Goal: Information Seeking & Learning: Learn about a topic

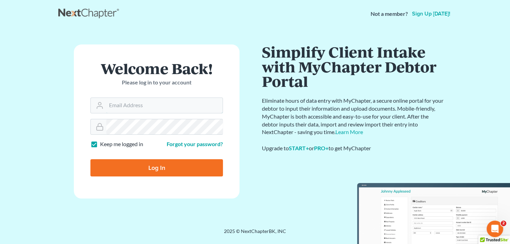
type input "[PERSON_NAME][EMAIL_ADDRESS][DOMAIN_NAME]"
click at [160, 169] on input "Log In" at bounding box center [156, 167] width 132 height 17
type input "Thinking..."
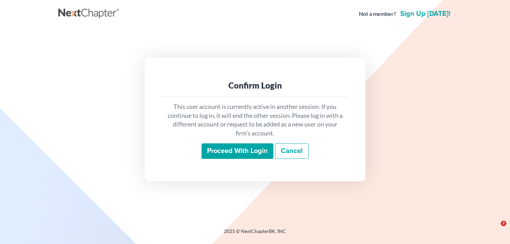
click at [236, 150] on input "Proceed with login" at bounding box center [237, 151] width 72 height 16
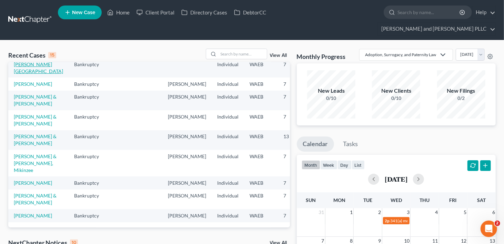
drag, startPoint x: 18, startPoint y: 86, endPoint x: 26, endPoint y: 86, distance: 8.6
click at [18, 74] on link "[PERSON_NAME][GEOGRAPHIC_DATA]" at bounding box center [38, 67] width 49 height 13
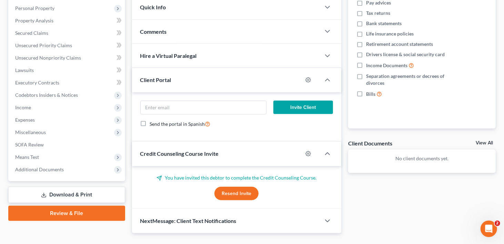
scroll to position [133, 0]
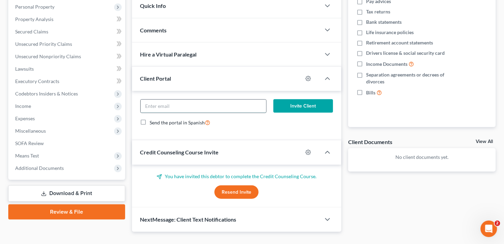
click at [232, 100] on input "email" at bounding box center [203, 106] width 125 height 13
paste input "Dear [PERSON_NAME], We're excited for you to have a fresh financial start this …"
type input "Dear [PERSON_NAME], We're excited for you to have a fresh financial start this …"
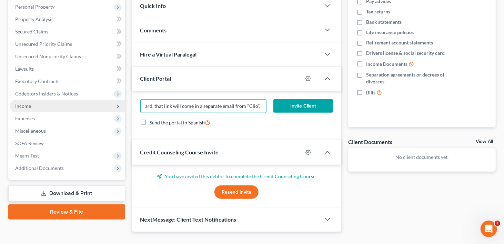
scroll to position [0, 0]
drag, startPoint x: 263, startPoint y: 91, endPoint x: 101, endPoint y: 97, distance: 162.2
click at [101, 97] on div "Petition Navigation Case Dashboard Payments Invoices Payments Payments Credit R…" at bounding box center [252, 89] width 494 height 287
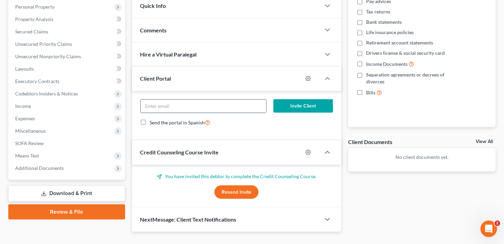
paste input "[EMAIL_ADDRESS][DOMAIN_NAME]"
type input "[EMAIL_ADDRESS][DOMAIN_NAME]"
click at [299, 99] on button "Invite Client" at bounding box center [303, 106] width 60 height 14
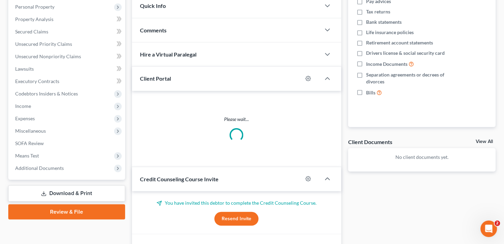
scroll to position [127, 0]
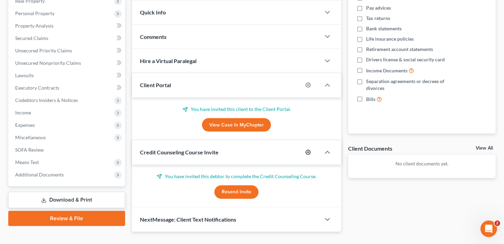
click at [307, 150] on icon "button" at bounding box center [308, 152] width 5 height 5
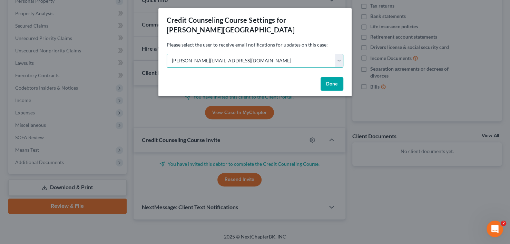
click at [338, 54] on select "Select [PERSON_NAME][EMAIL_ADDRESS][DOMAIN_NAME] [PERSON_NAME][EMAIL_ADDRESS][D…" at bounding box center [255, 61] width 177 height 14
select select "1"
click at [167, 54] on select "Select [PERSON_NAME][EMAIL_ADDRESS][DOMAIN_NAME] [PERSON_NAME][EMAIL_ADDRESS][D…" at bounding box center [255, 61] width 177 height 14
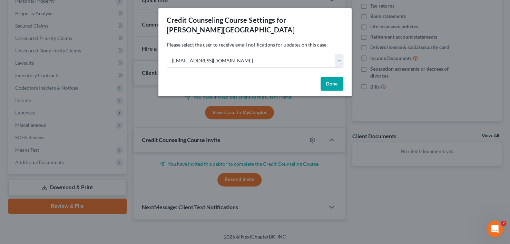
click at [337, 77] on button "Done" at bounding box center [331, 84] width 23 height 14
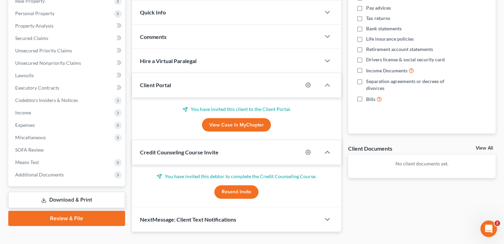
click at [248, 185] on button "Resend Invite" at bounding box center [236, 192] width 44 height 14
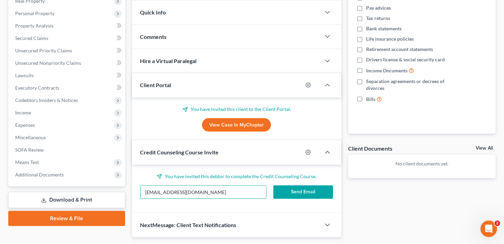
drag, startPoint x: 203, startPoint y: 177, endPoint x: 112, endPoint y: 180, distance: 91.1
click at [112, 180] on div "Petition Navigation Case Dashboard Payments Invoices Payments Payments Credit R…" at bounding box center [252, 94] width 494 height 285
paste input "[EMAIL_ADDRESS][DOMAIN_NAME]"
type input "[EMAIL_ADDRESS][DOMAIN_NAME]"
click at [303, 185] on button "Send Email" at bounding box center [303, 192] width 60 height 14
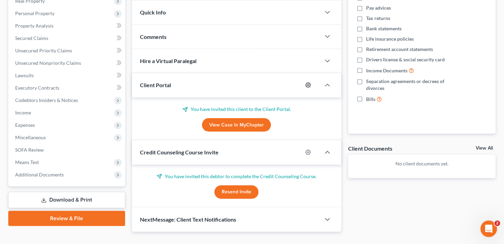
click at [308, 84] on circle "button" at bounding box center [308, 84] width 1 height 1
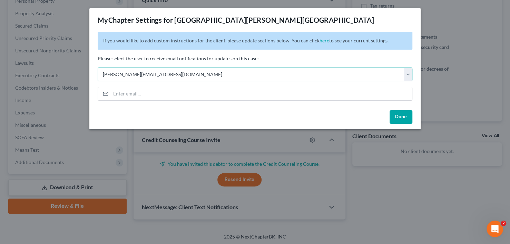
click at [409, 76] on select "Select [PERSON_NAME][EMAIL_ADDRESS][DOMAIN_NAME] [PERSON_NAME][EMAIL_ADDRESS][D…" at bounding box center [255, 75] width 314 height 14
select select "1"
click at [98, 68] on select "Select [PERSON_NAME][EMAIL_ADDRESS][DOMAIN_NAME] [PERSON_NAME][EMAIL_ADDRESS][D…" at bounding box center [255, 75] width 314 height 14
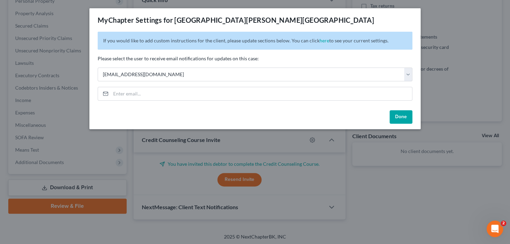
click at [400, 114] on button "Done" at bounding box center [400, 117] width 23 height 14
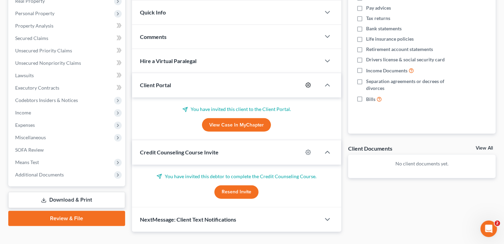
click at [308, 84] on circle "button" at bounding box center [308, 84] width 1 height 1
select select "1"
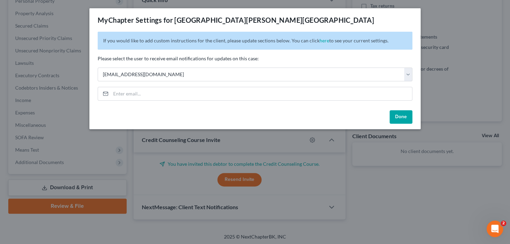
click at [404, 117] on button "Done" at bounding box center [400, 117] width 23 height 14
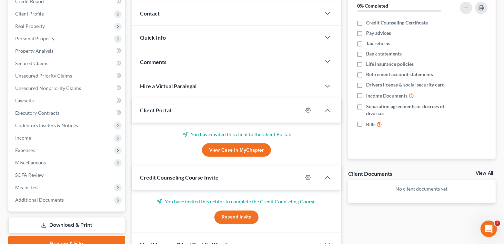
scroll to position [103, 0]
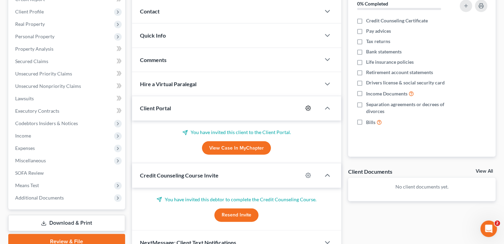
click at [308, 106] on icon "button" at bounding box center [308, 108] width 5 height 5
select select "1"
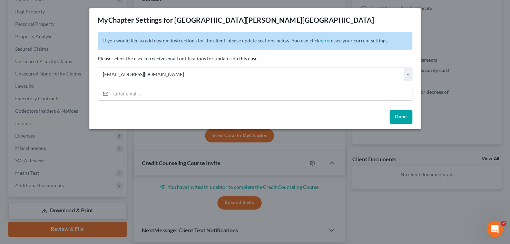
click at [404, 118] on button "Done" at bounding box center [400, 117] width 23 height 14
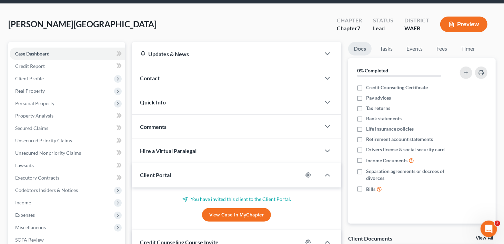
scroll to position [0, 0]
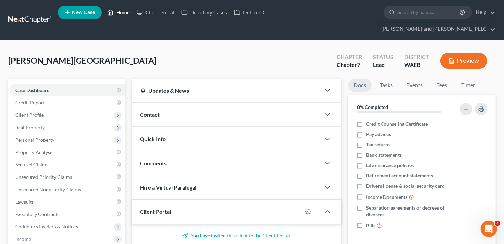
click at [128, 13] on link "Home" at bounding box center [118, 12] width 29 height 12
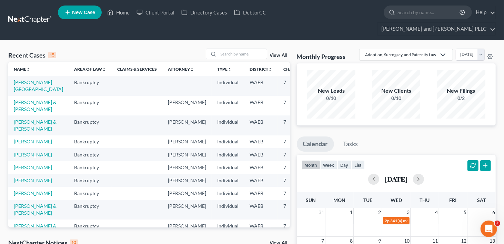
click at [27, 144] on link "[PERSON_NAME]" at bounding box center [33, 142] width 38 height 6
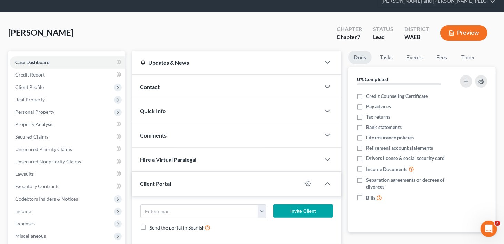
scroll to position [69, 0]
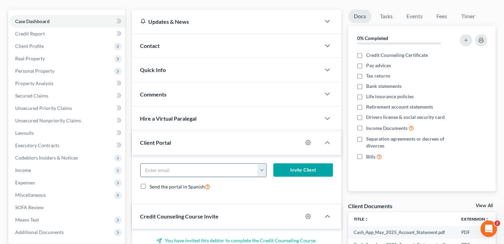
click at [231, 164] on input "email" at bounding box center [200, 170] width 118 height 13
click at [309, 140] on icon "button" at bounding box center [308, 143] width 6 height 6
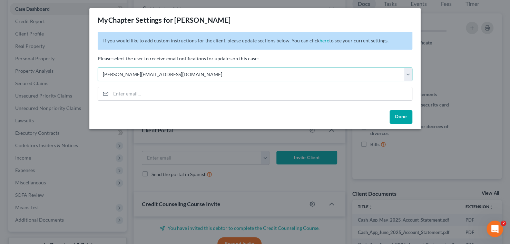
click at [409, 77] on select "Select [PERSON_NAME][EMAIL_ADDRESS][DOMAIN_NAME] [PERSON_NAME][EMAIL_ADDRESS][D…" at bounding box center [255, 75] width 314 height 14
select select "1"
click at [98, 68] on select "Select [PERSON_NAME][EMAIL_ADDRESS][DOMAIN_NAME] [PERSON_NAME][EMAIL_ADDRESS][D…" at bounding box center [255, 75] width 314 height 14
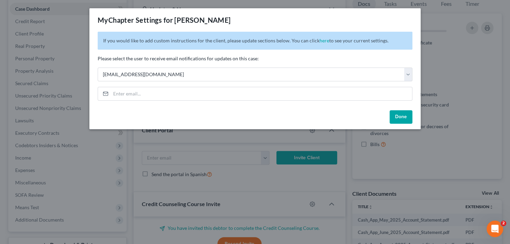
click at [403, 115] on button "Done" at bounding box center [400, 117] width 23 height 14
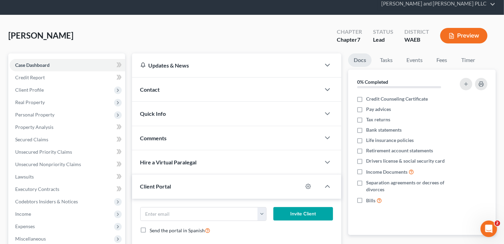
scroll to position [0, 0]
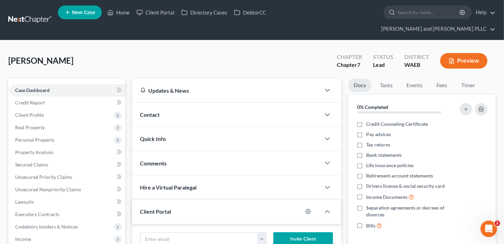
click at [76, 13] on span "New Case" at bounding box center [83, 12] width 23 height 5
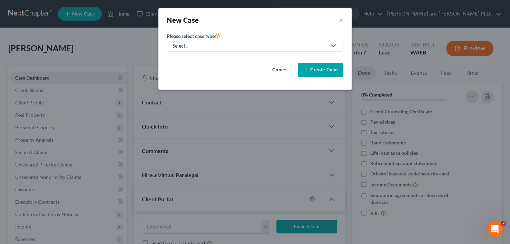
click at [333, 44] on icon at bounding box center [333, 46] width 8 height 8
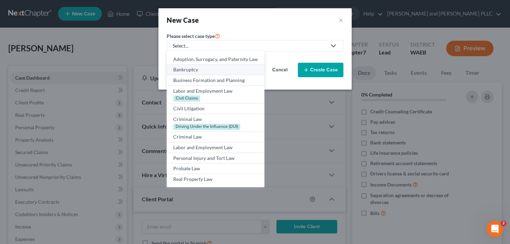
click at [191, 69] on div "Bankruptcy" at bounding box center [215, 69] width 84 height 7
select select "86"
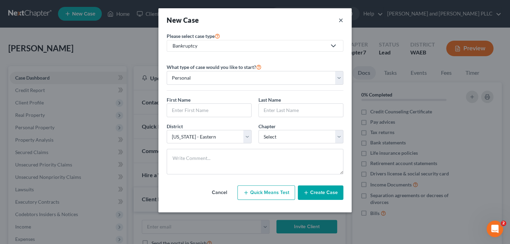
click at [340, 18] on button "×" at bounding box center [340, 20] width 5 height 10
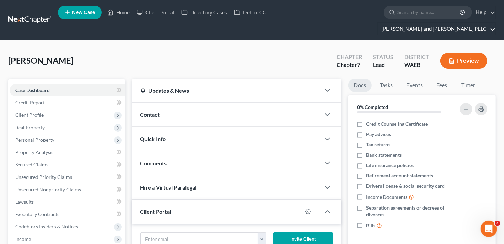
click at [479, 23] on link "[PERSON_NAME] and [PERSON_NAME] PLLC" at bounding box center [437, 29] width 118 height 12
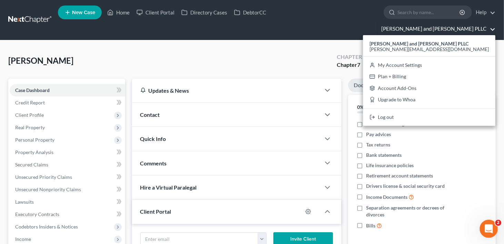
click at [490, 227] on icon "Open Intercom Messenger" at bounding box center [487, 227] width 11 height 11
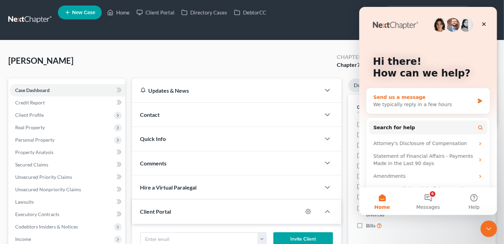
click at [420, 103] on div "We typically reply in a few hours" at bounding box center [423, 104] width 101 height 7
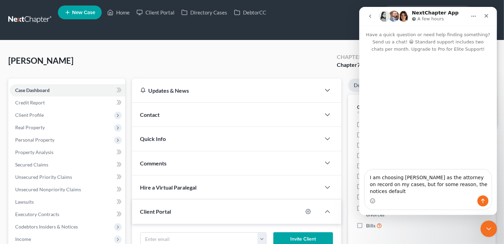
click at [483, 186] on textarea "I am choosing [PERSON_NAME] as the attorney on record on my cases, but for some…" at bounding box center [428, 183] width 126 height 26
click at [483, 190] on textarea "I am choosing [PERSON_NAME] as the attorney on record on my cases, but for some…" at bounding box center [428, 183] width 126 height 26
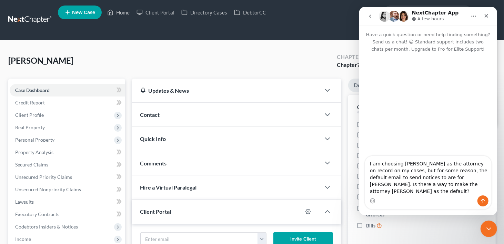
type textarea "I am choosing [PERSON_NAME] as the attorney on record on my cases, but for some…"
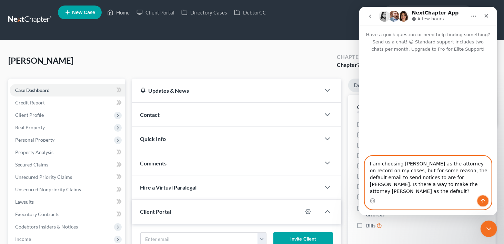
click at [483, 200] on icon "Send a message…" at bounding box center [483, 201] width 4 height 4
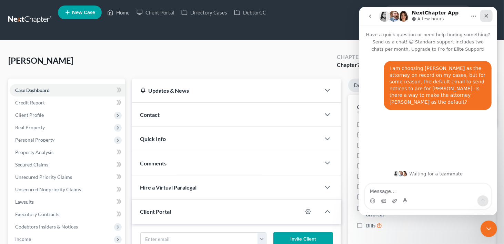
click at [486, 14] on icon "Close" at bounding box center [486, 16] width 6 height 6
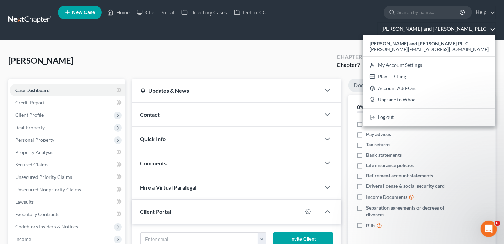
click at [218, 50] on div "[PERSON_NAME] Upgraded Chapter Chapter 7 Status Lead District WAEB Preview" at bounding box center [252, 64] width 488 height 30
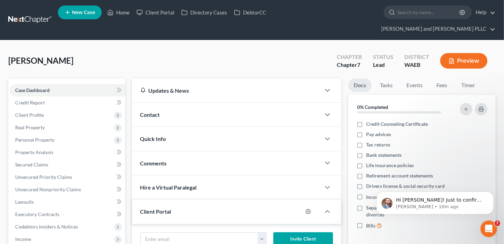
scroll to position [123, 0]
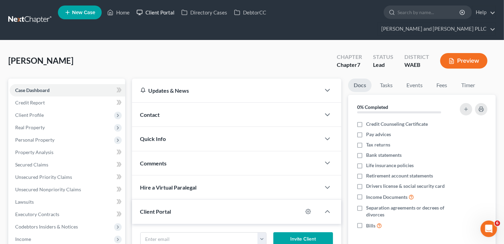
click at [157, 12] on link "Client Portal" at bounding box center [155, 12] width 45 height 12
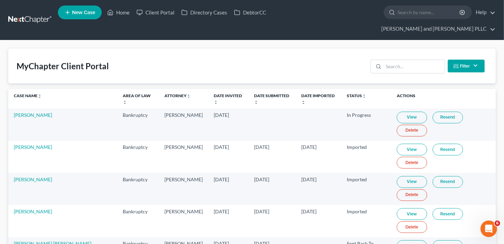
click at [469, 60] on button "Filter" at bounding box center [466, 66] width 37 height 13
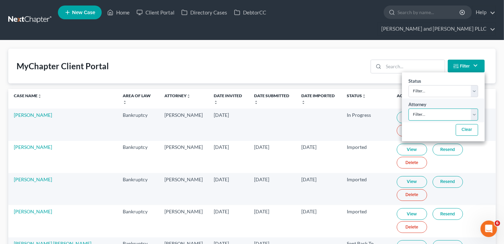
click at [473, 109] on select "Filter... [PERSON_NAME] [PERSON_NAME]" at bounding box center [444, 115] width 70 height 12
select select "1"
click at [409, 109] on select "Filter... [PERSON_NAME] [PERSON_NAME]" at bounding box center [444, 115] width 70 height 12
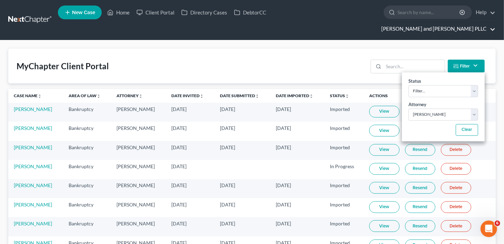
click at [472, 23] on link "[PERSON_NAME] and [PERSON_NAME] PLLC" at bounding box center [437, 29] width 118 height 12
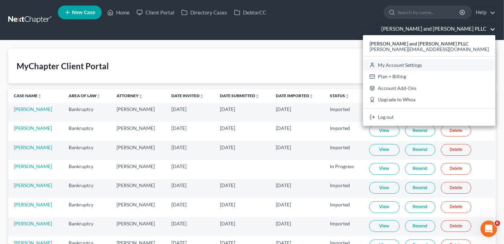
click at [445, 59] on link "My Account Settings" at bounding box center [429, 65] width 132 height 12
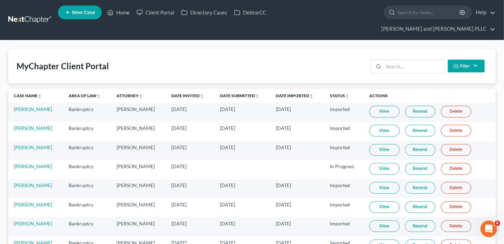
select select "86"
select select "29"
select select "50"
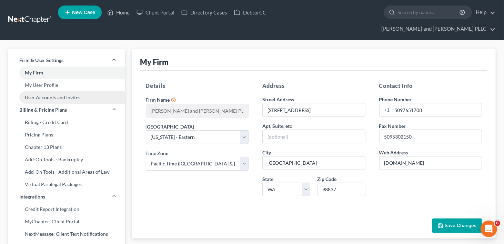
click at [38, 91] on link "User Accounts and Invites" at bounding box center [66, 97] width 117 height 12
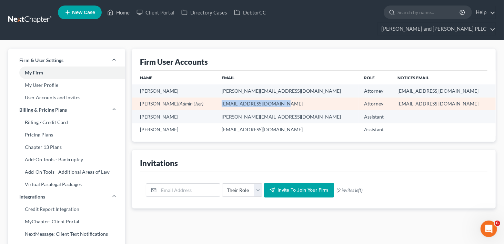
drag, startPoint x: 244, startPoint y: 93, endPoint x: 303, endPoint y: 93, distance: 58.6
click at [303, 98] on td "[EMAIL_ADDRESS][DOMAIN_NAME]" at bounding box center [287, 104] width 142 height 13
copy td "[EMAIL_ADDRESS][DOMAIN_NAME]"
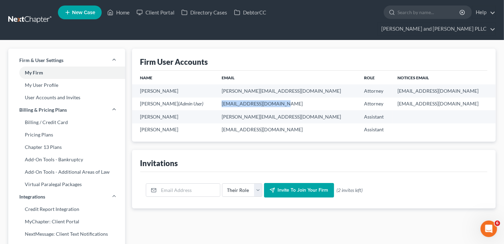
scroll to position [460, 0]
click at [157, 12] on link "Client Portal" at bounding box center [155, 12] width 45 height 12
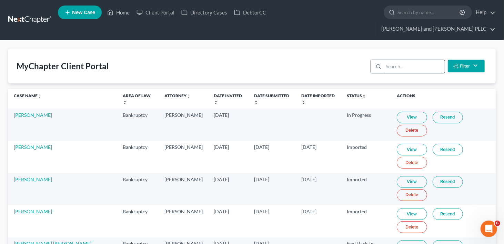
click at [393, 60] on input "search" at bounding box center [414, 66] width 61 height 13
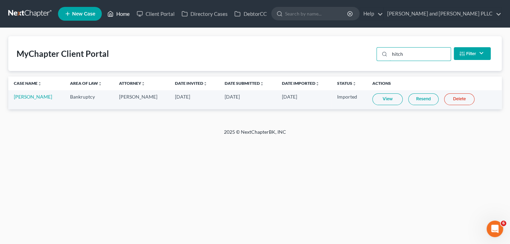
type input "hitch"
click at [117, 14] on link "Home" at bounding box center [118, 14] width 29 height 12
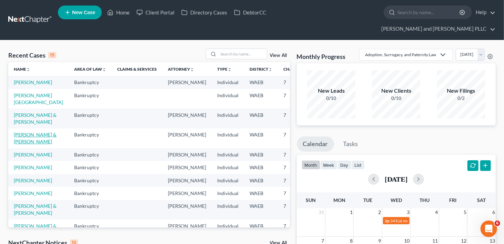
click at [26, 144] on link "[PERSON_NAME] & [PERSON_NAME]" at bounding box center [35, 138] width 43 height 13
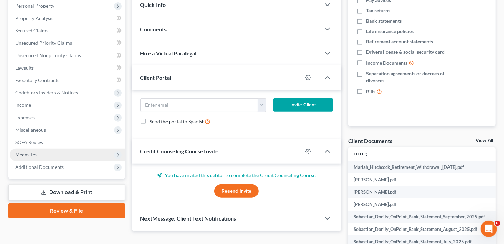
scroll to position [172, 0]
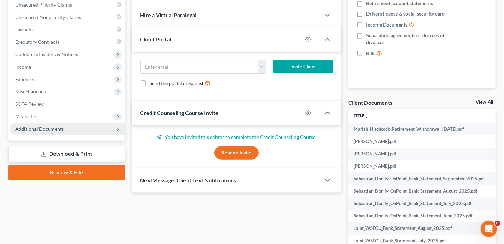
click at [31, 123] on span "Additional Documents" at bounding box center [68, 129] width 116 height 12
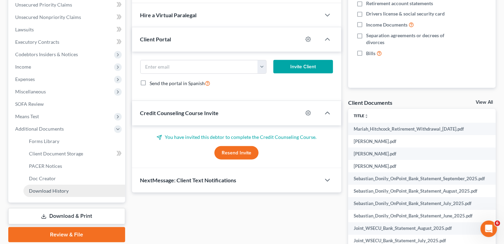
click at [53, 188] on span "Download History" at bounding box center [49, 191] width 40 height 6
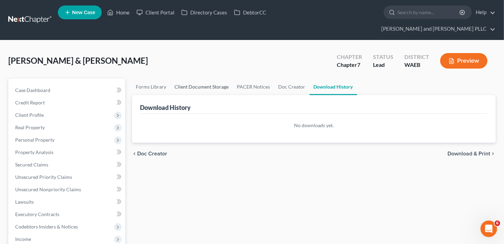
click at [208, 79] on link "Client Document Storage" at bounding box center [202, 87] width 62 height 17
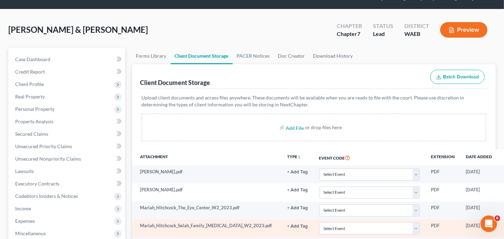
scroll to position [103, 0]
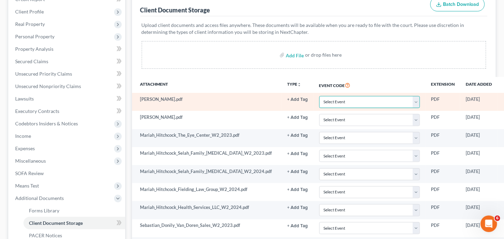
click at [415, 96] on select "Select Event Certificate of Credit Counseling Ch 13 - Certificate Re Payments a…" at bounding box center [369, 102] width 101 height 12
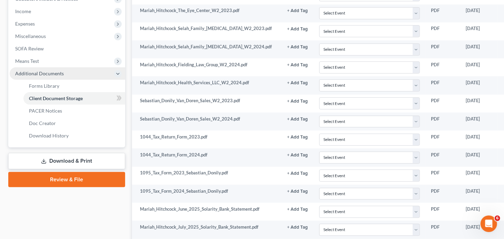
scroll to position [241, 0]
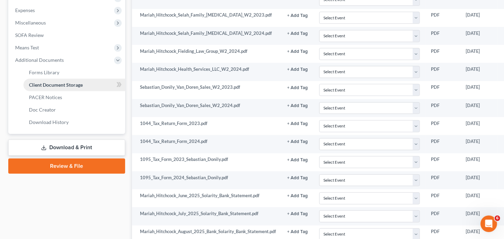
click at [43, 79] on link "Client Document Storage" at bounding box center [74, 85] width 102 height 12
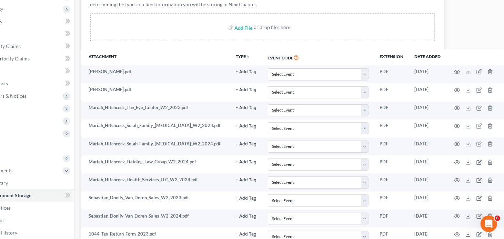
scroll to position [34, 51]
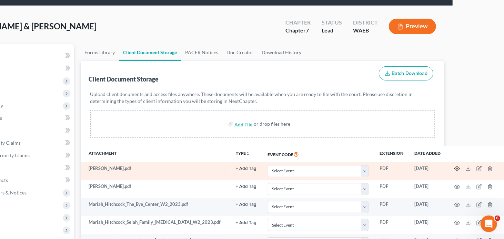
click at [457, 165] on icon "button" at bounding box center [457, 168] width 6 height 6
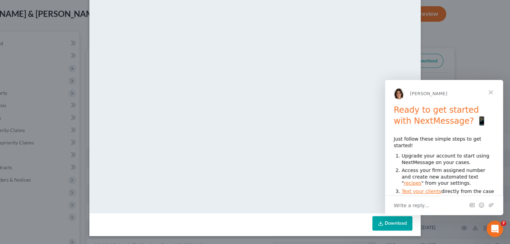
scroll to position [0, 0]
click at [490, 90] on span "Close" at bounding box center [490, 92] width 25 height 25
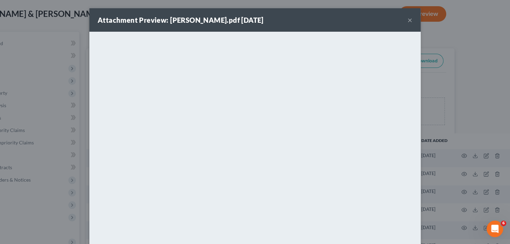
click at [341, 26] on div "Attachment Preview: [PERSON_NAME].pdf [DATE] ×" at bounding box center [254, 19] width 331 height 23
click at [407, 19] on button "×" at bounding box center [409, 20] width 5 height 8
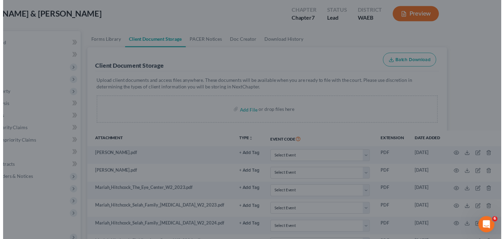
scroll to position [465, 0]
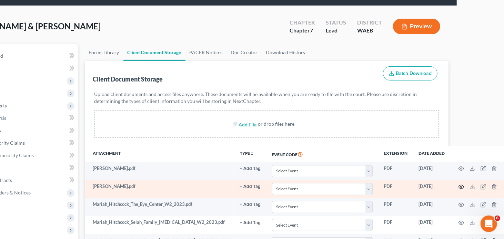
click at [460, 184] on icon "button" at bounding box center [462, 187] width 6 height 6
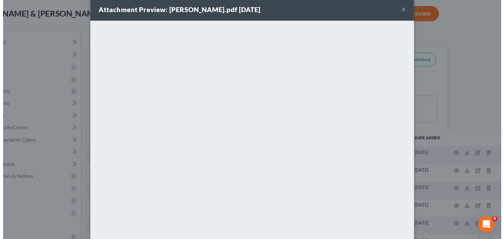
scroll to position [0, 0]
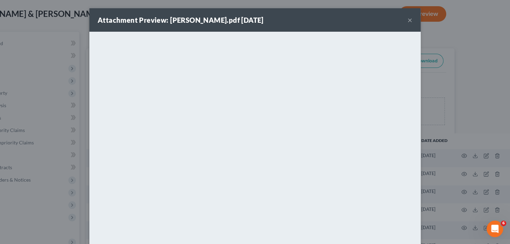
click at [407, 21] on button "×" at bounding box center [409, 20] width 5 height 8
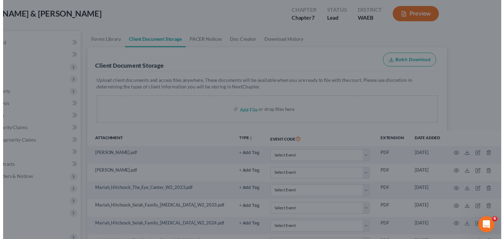
scroll to position [465, 0]
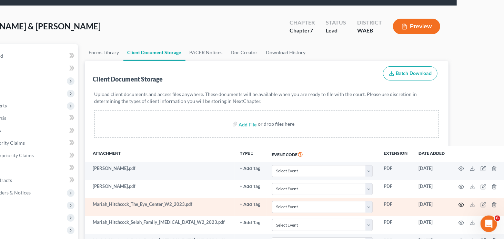
click at [462, 203] on icon "button" at bounding box center [461, 205] width 5 height 4
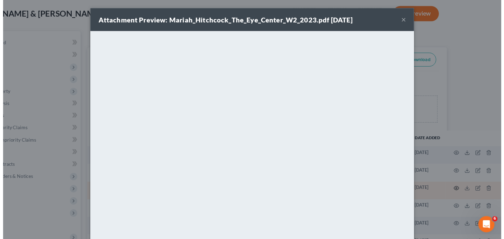
scroll to position [460, 0]
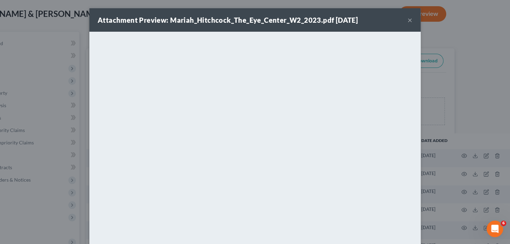
click at [407, 19] on button "×" at bounding box center [409, 20] width 5 height 8
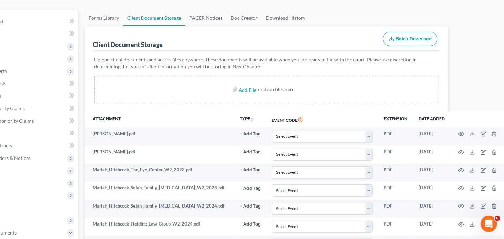
scroll to position [103, 47]
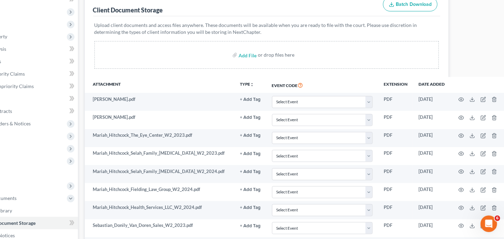
click at [324, 77] on th "Event Code" at bounding box center [323, 85] width 112 height 16
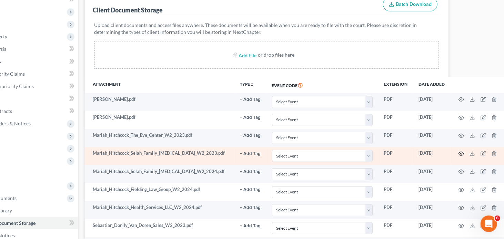
click at [460, 151] on icon "button" at bounding box center [462, 154] width 6 height 6
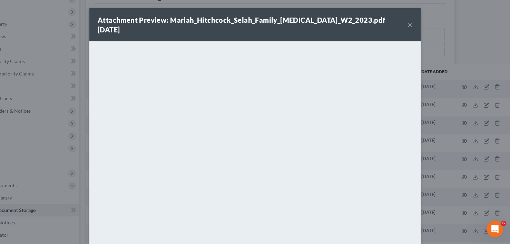
click at [407, 21] on button "×" at bounding box center [409, 25] width 5 height 8
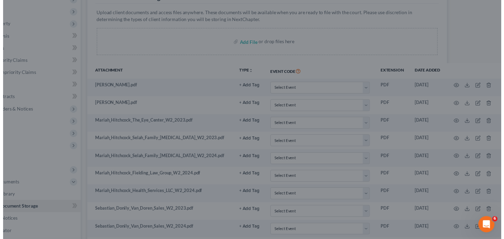
scroll to position [465, 0]
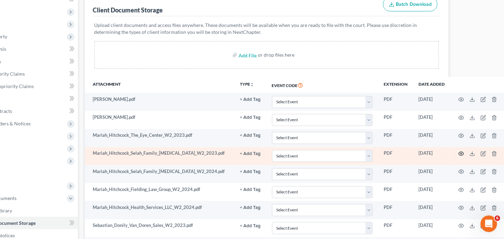
click at [461, 151] on icon "button" at bounding box center [462, 154] width 6 height 6
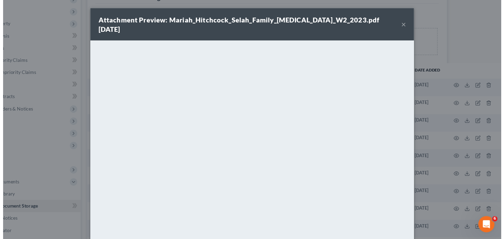
scroll to position [460, 0]
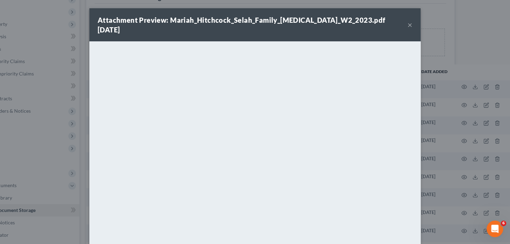
click at [408, 21] on button "×" at bounding box center [409, 25] width 5 height 8
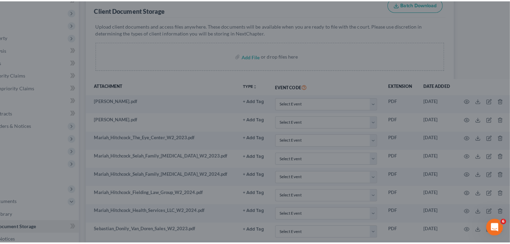
scroll to position [465, 0]
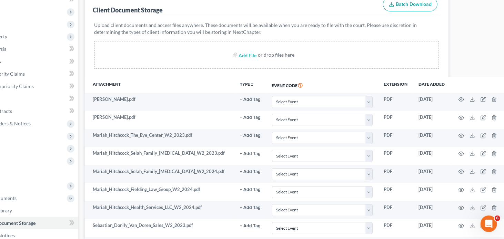
click at [224, 77] on th "Attachment" at bounding box center [160, 85] width 150 height 16
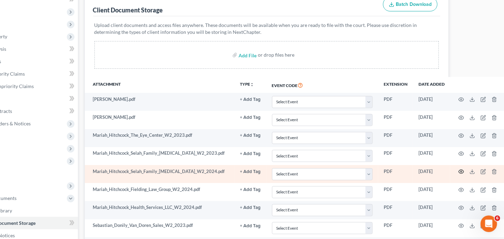
click at [461, 171] on circle "button" at bounding box center [461, 171] width 1 height 1
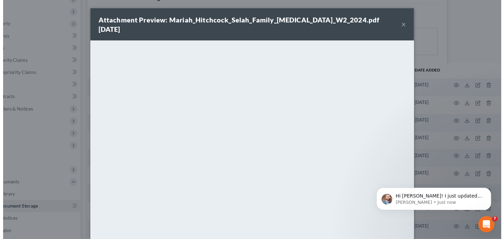
scroll to position [501, 0]
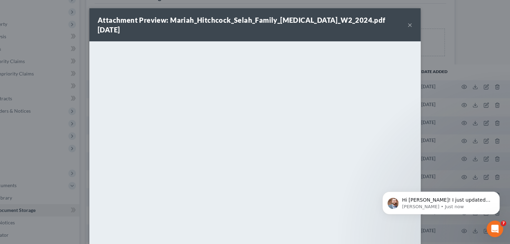
click at [407, 21] on button "×" at bounding box center [409, 25] width 5 height 8
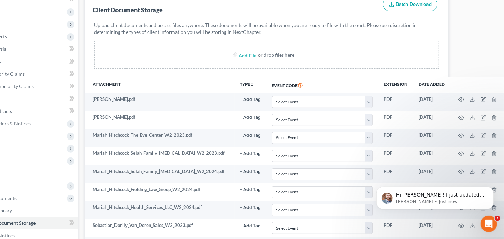
scroll to position [506, 0]
click at [445, 198] on p "[PERSON_NAME] • Just now" at bounding box center [440, 201] width 89 height 6
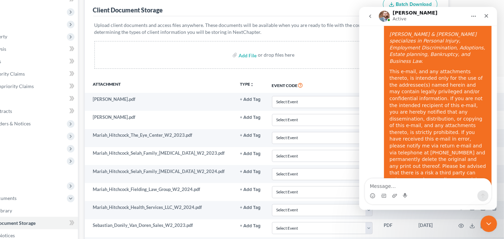
scroll to position [517, 0]
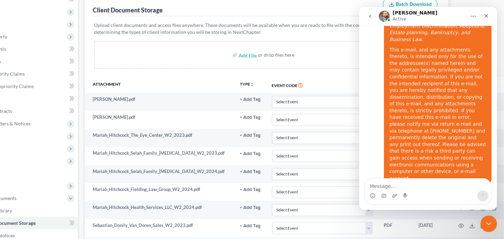
click at [326, 77] on th "Event Code" at bounding box center [323, 85] width 112 height 16
click at [394, 186] on textarea "Message…" at bounding box center [428, 184] width 126 height 12
type textarea "t"
type textarea "Thank you!"
click at [479, 196] on button "Send a message…" at bounding box center [482, 195] width 11 height 11
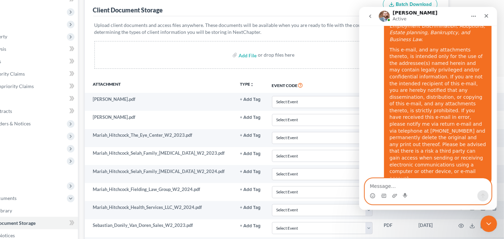
scroll to position [526, 0]
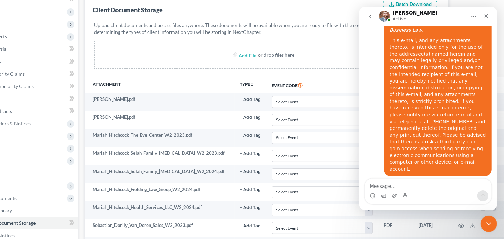
click at [332, 77] on th "Event Code" at bounding box center [323, 85] width 112 height 16
click at [486, 16] on icon "Close" at bounding box center [486, 16] width 4 height 4
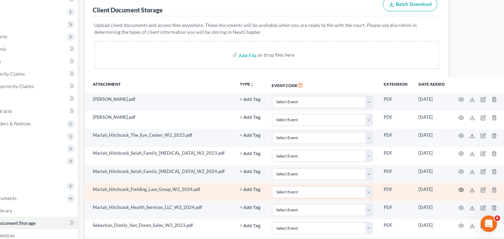
click at [462, 187] on icon "button" at bounding box center [462, 190] width 6 height 6
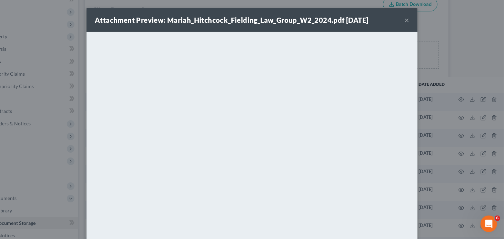
scroll to position [521, 0]
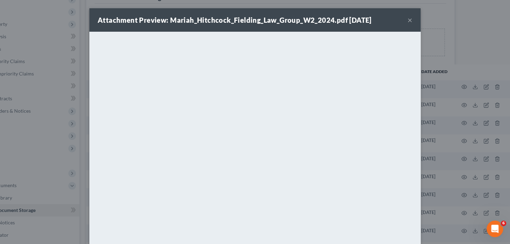
click at [407, 18] on button "×" at bounding box center [409, 20] width 5 height 8
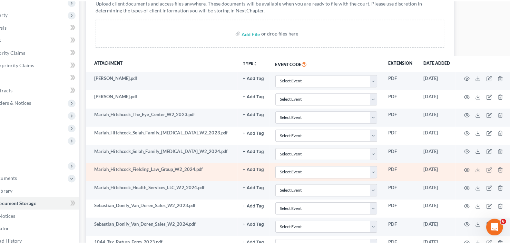
scroll to position [138, 47]
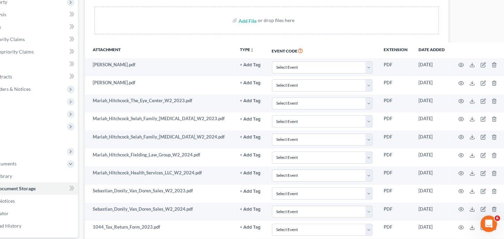
click at [337, 42] on th "Event Code" at bounding box center [323, 50] width 112 height 16
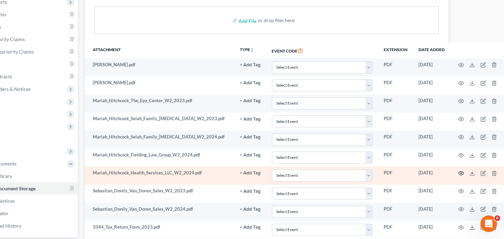
click at [462, 172] on circle "button" at bounding box center [461, 172] width 1 height 1
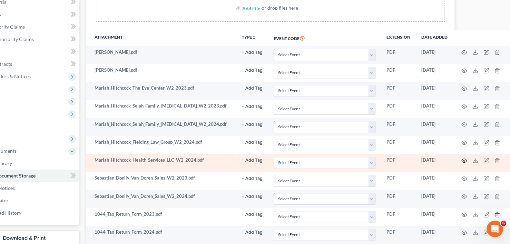
scroll to position [521, 0]
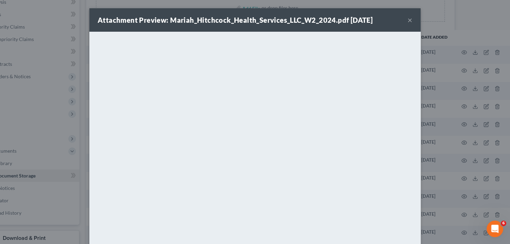
drag, startPoint x: 409, startPoint y: 21, endPoint x: 406, endPoint y: 25, distance: 4.2
click at [409, 21] on button "×" at bounding box center [409, 20] width 5 height 8
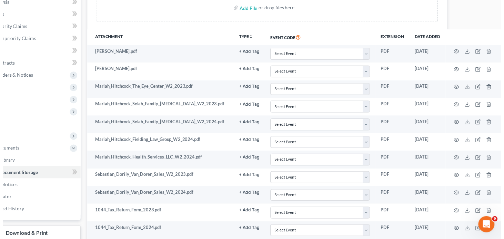
scroll to position [526, 0]
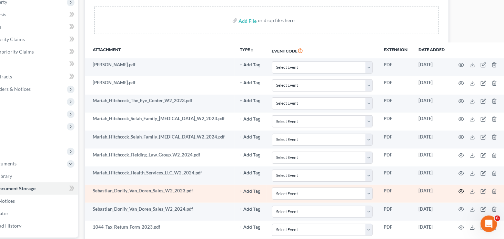
click at [460, 188] on icon "button" at bounding box center [462, 191] width 6 height 6
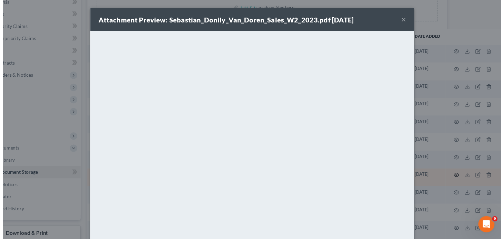
scroll to position [521, 0]
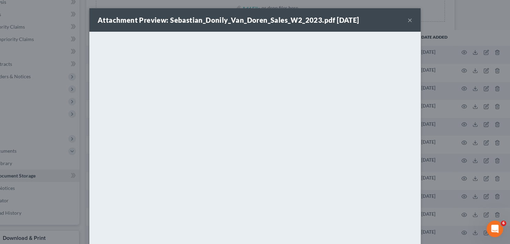
click at [407, 21] on button "×" at bounding box center [409, 20] width 5 height 8
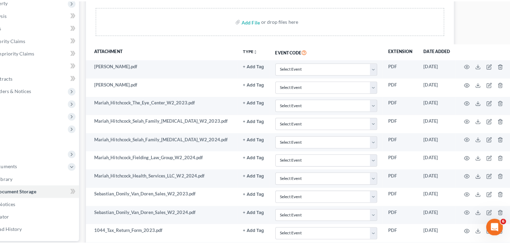
scroll to position [526, 0]
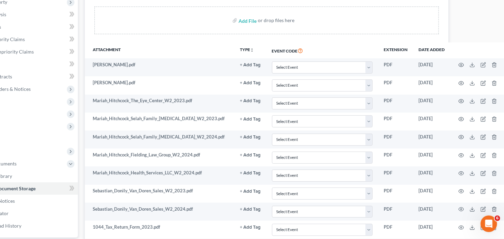
drag, startPoint x: 197, startPoint y: 25, endPoint x: 200, endPoint y: 27, distance: 3.9
click at [197, 25] on div "Upload client documents and access files anywhere. These documents will be avai…" at bounding box center [267, 12] width 348 height 61
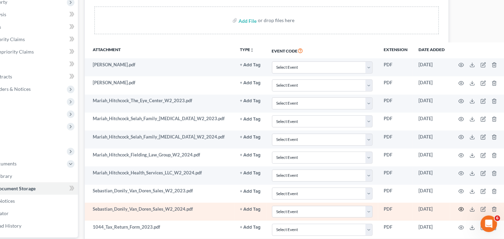
click at [463, 207] on icon "button" at bounding box center [461, 209] width 5 height 4
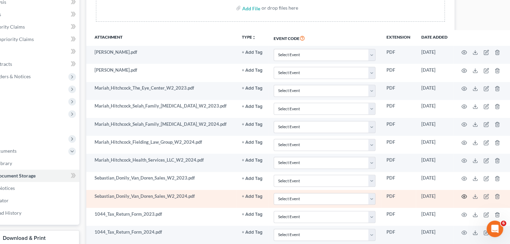
scroll to position [521, 0]
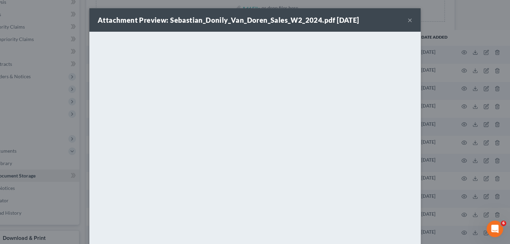
click at [407, 19] on button "×" at bounding box center [409, 20] width 5 height 8
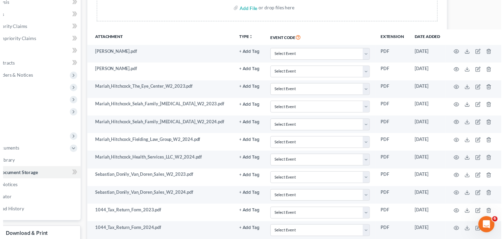
scroll to position [526, 0]
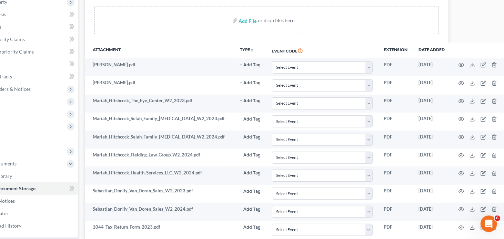
click at [212, 42] on th "Attachment" at bounding box center [160, 50] width 150 height 16
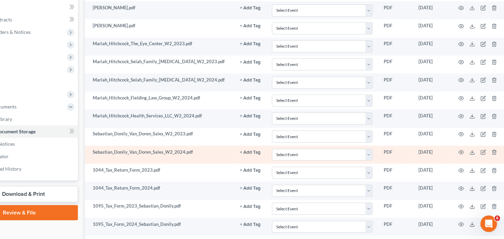
scroll to position [207, 47]
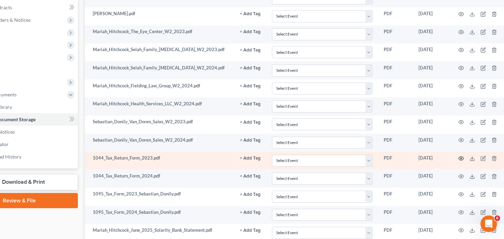
click at [461, 155] on icon "button" at bounding box center [462, 158] width 6 height 6
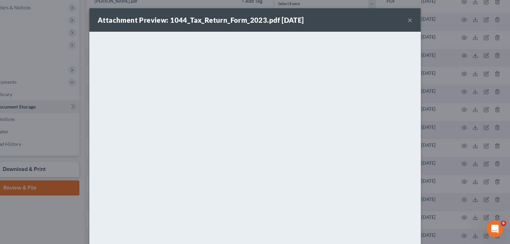
click at [407, 19] on button "×" at bounding box center [409, 20] width 5 height 8
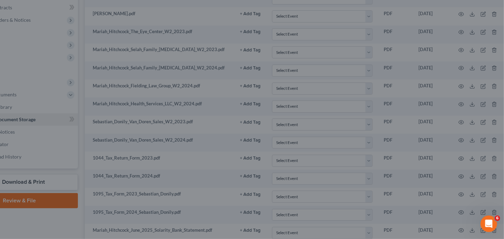
scroll to position [526, 0]
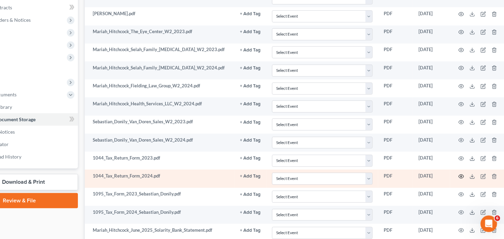
click at [461, 173] on icon "button" at bounding box center [462, 176] width 6 height 6
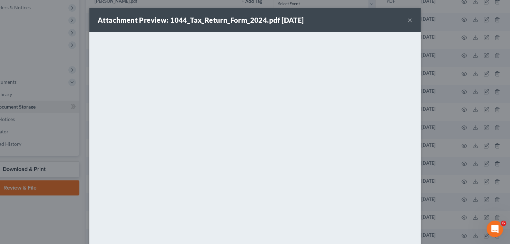
click at [407, 21] on button "×" at bounding box center [409, 20] width 5 height 8
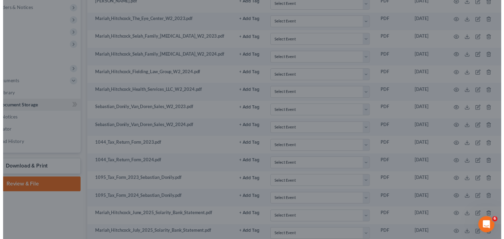
scroll to position [526, 0]
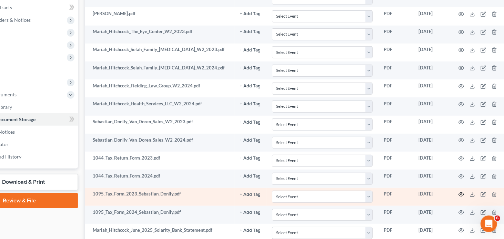
click at [462, 193] on circle "button" at bounding box center [461, 193] width 1 height 1
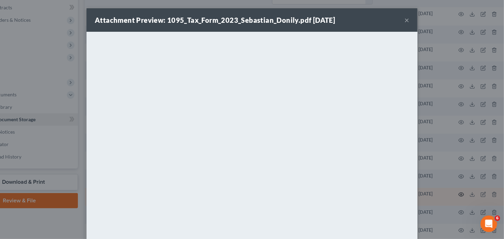
scroll to position [521, 0]
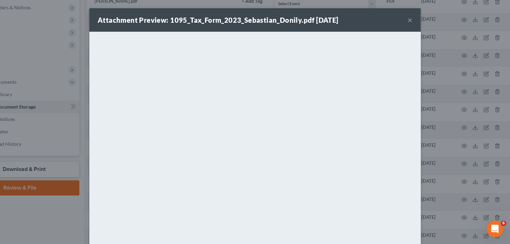
click at [408, 21] on button "×" at bounding box center [409, 20] width 5 height 8
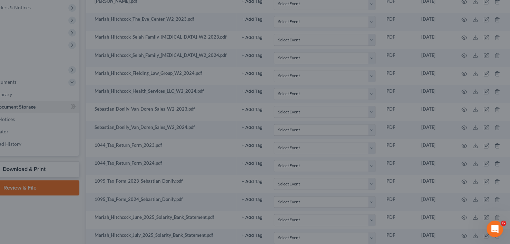
scroll to position [526, 0]
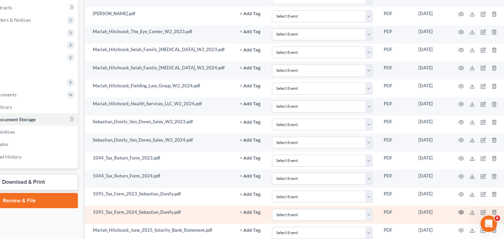
click at [463, 210] on icon "button" at bounding box center [461, 212] width 5 height 4
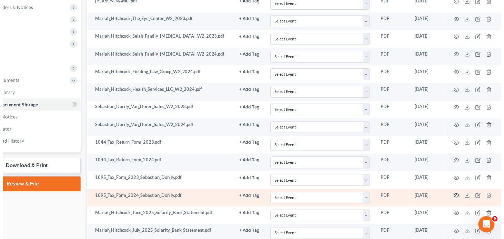
scroll to position [521, 0]
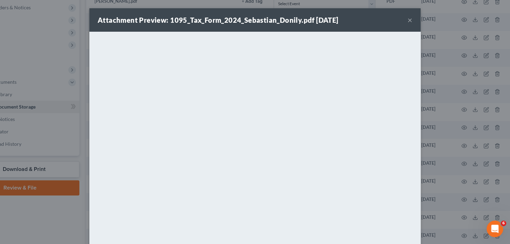
click at [407, 20] on button "×" at bounding box center [409, 20] width 5 height 8
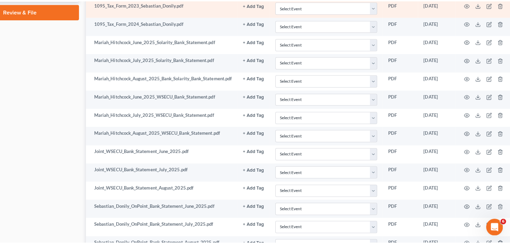
scroll to position [362, 47]
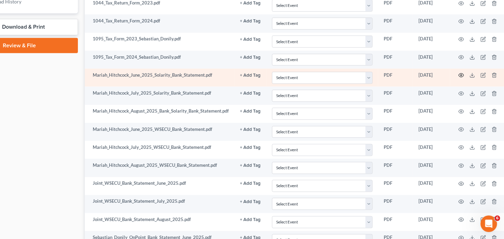
click at [462, 72] on icon "button" at bounding box center [462, 75] width 6 height 6
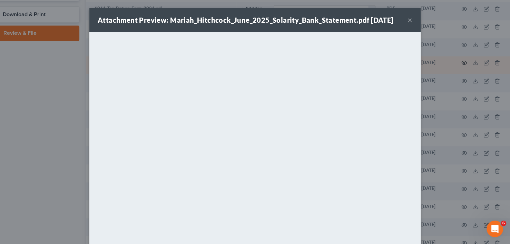
scroll to position [521, 0]
click at [407, 19] on button "×" at bounding box center [409, 20] width 5 height 8
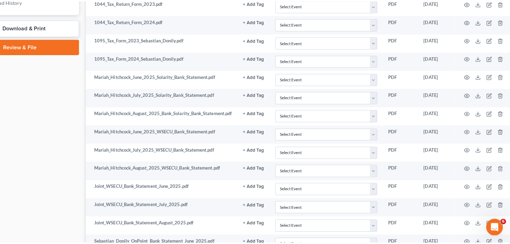
scroll to position [526, 0]
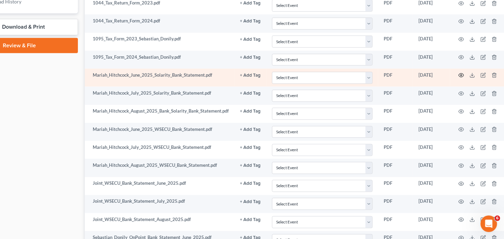
click at [461, 74] on circle "button" at bounding box center [461, 74] width 1 height 1
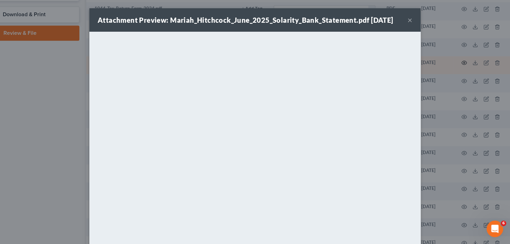
scroll to position [521, 0]
click at [407, 20] on button "×" at bounding box center [409, 20] width 5 height 8
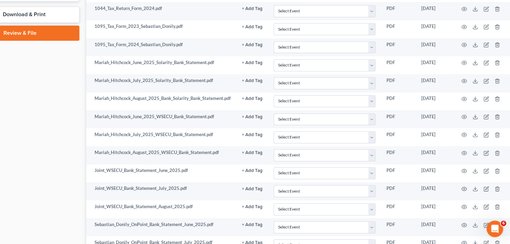
scroll to position [526, 0]
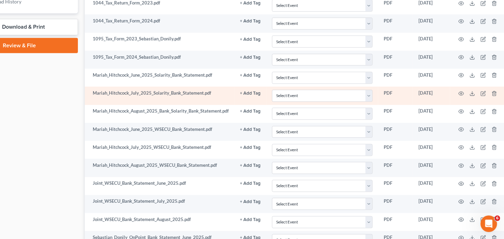
click at [223, 87] on td "Mariah_Hitchcock_July_2025_Solarity_Bank_Statement.pdf" at bounding box center [160, 96] width 150 height 18
click at [462, 91] on icon "button" at bounding box center [461, 93] width 5 height 4
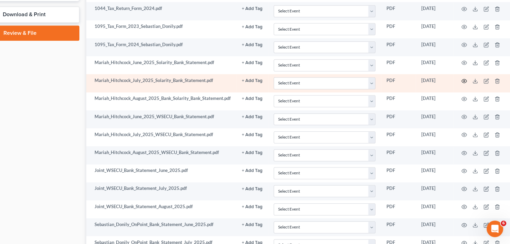
scroll to position [521, 0]
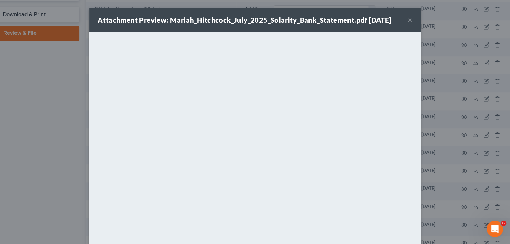
click at [407, 20] on button "×" at bounding box center [409, 20] width 5 height 8
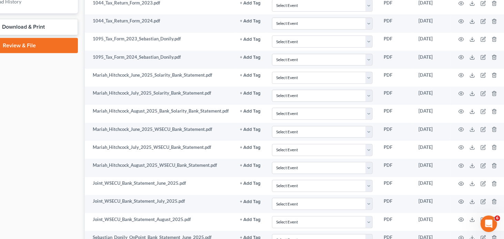
scroll to position [526, 0]
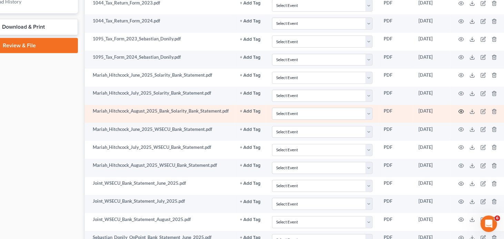
click at [462, 109] on icon "button" at bounding box center [462, 112] width 6 height 6
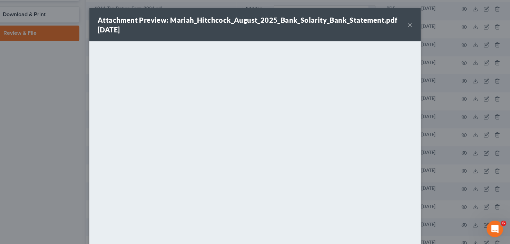
click at [408, 24] on button "×" at bounding box center [409, 25] width 5 height 8
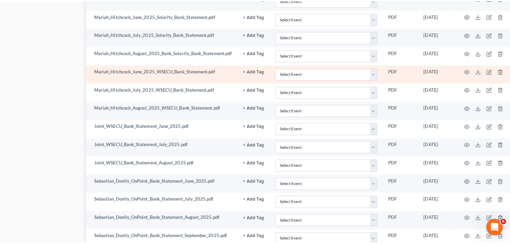
scroll to position [396, 47]
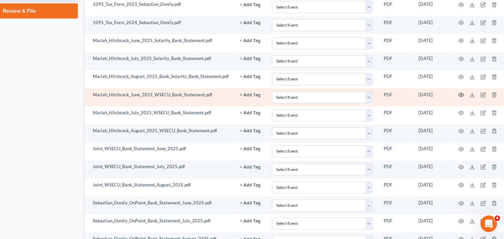
click at [460, 92] on icon "button" at bounding box center [462, 95] width 6 height 6
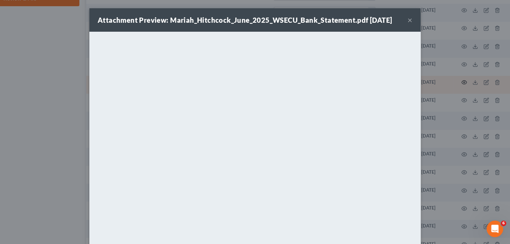
scroll to position [521, 0]
click at [407, 20] on button "×" at bounding box center [409, 20] width 5 height 8
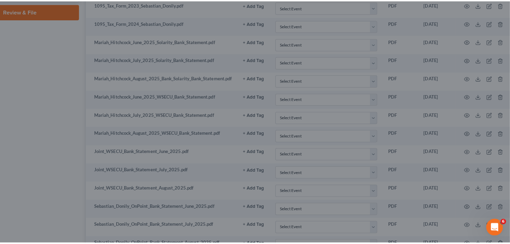
scroll to position [526, 0]
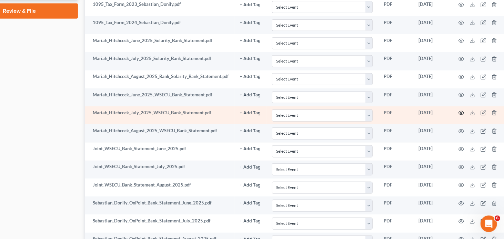
click at [462, 110] on icon "button" at bounding box center [462, 113] width 6 height 6
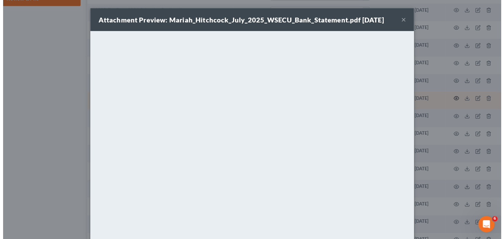
scroll to position [521, 0]
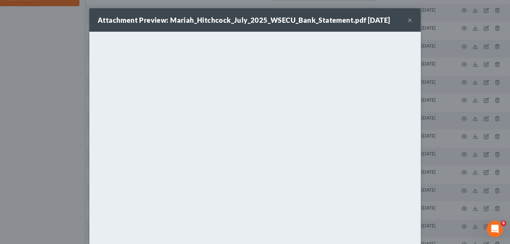
click at [407, 23] on button "×" at bounding box center [409, 20] width 5 height 8
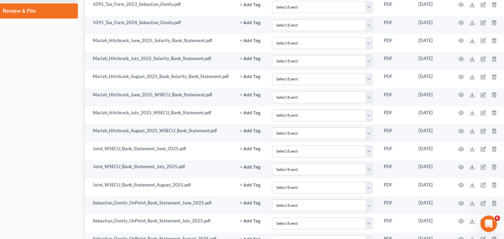
scroll to position [526, 0]
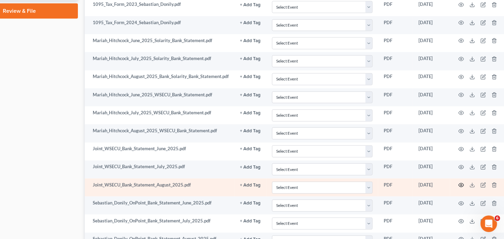
click at [462, 183] on icon "button" at bounding box center [461, 185] width 5 height 4
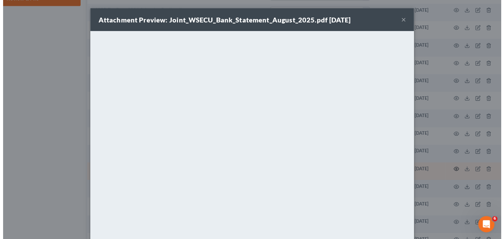
scroll to position [521, 0]
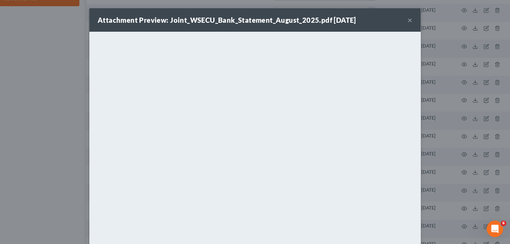
click at [408, 19] on button "×" at bounding box center [409, 20] width 5 height 8
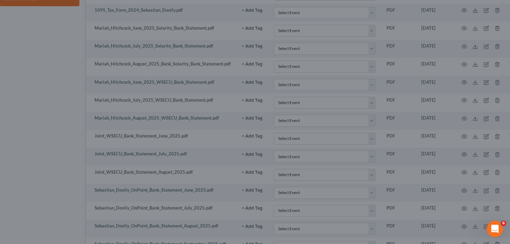
scroll to position [526, 0]
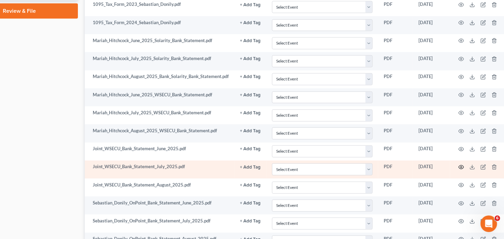
click at [461, 164] on icon "button" at bounding box center [462, 167] width 6 height 6
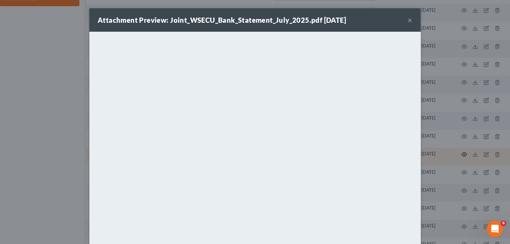
scroll to position [521, 0]
click at [407, 21] on button "×" at bounding box center [409, 20] width 5 height 8
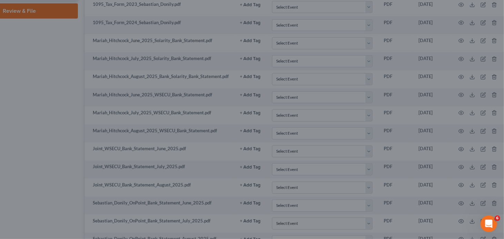
scroll to position [526, 0]
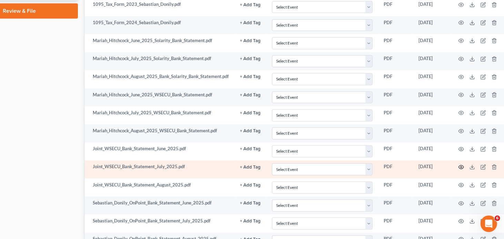
click at [460, 164] on icon "button" at bounding box center [462, 167] width 6 height 6
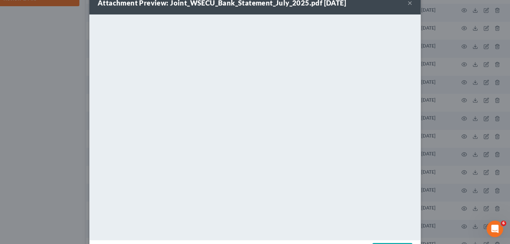
scroll to position [0, 0]
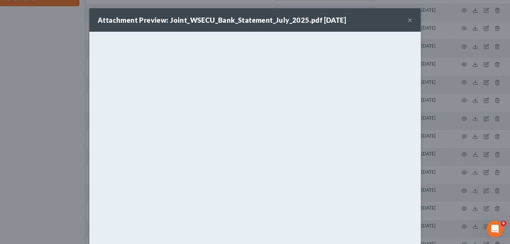
click at [408, 19] on button "×" at bounding box center [409, 20] width 5 height 8
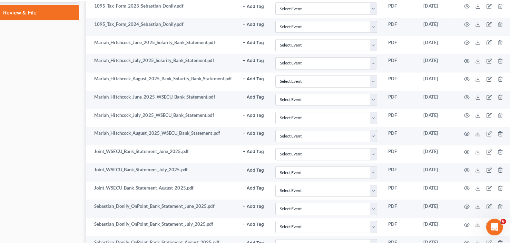
scroll to position [526, 0]
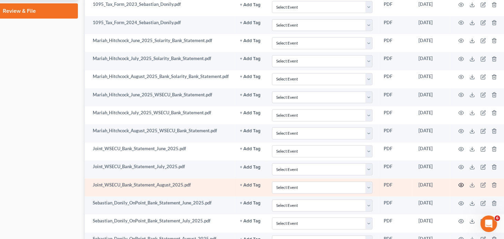
click at [462, 182] on icon "button" at bounding box center [462, 185] width 6 height 6
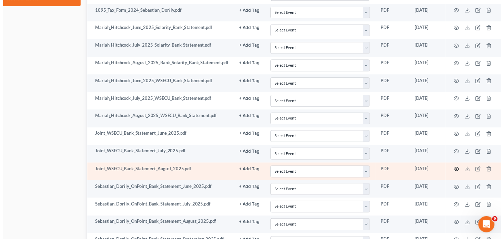
scroll to position [521, 0]
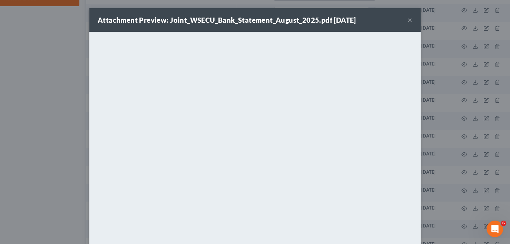
click at [407, 21] on button "×" at bounding box center [409, 20] width 5 height 8
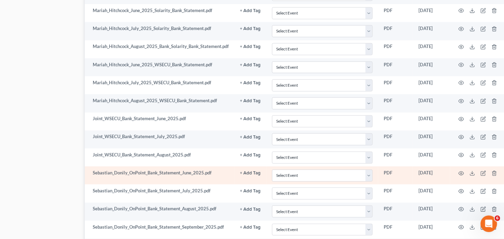
scroll to position [465, 47]
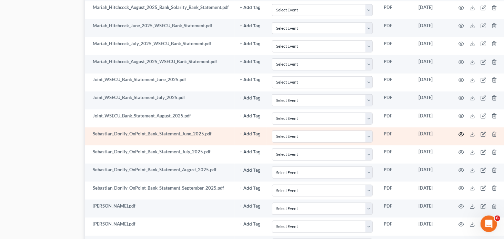
click at [460, 131] on icon "button" at bounding box center [462, 134] width 6 height 6
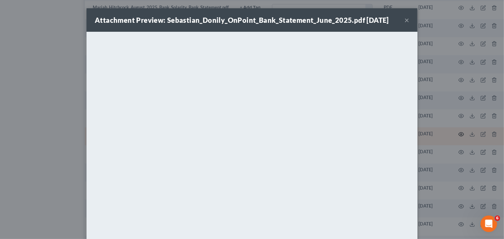
scroll to position [521, 0]
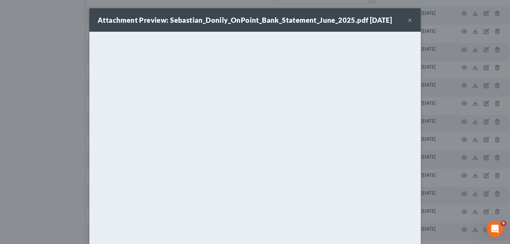
click at [407, 19] on button "×" at bounding box center [409, 20] width 5 height 8
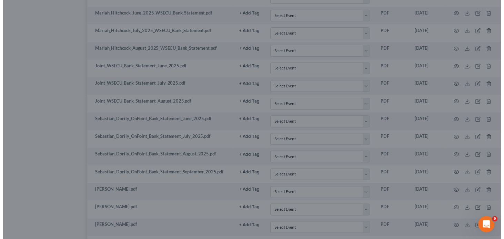
scroll to position [526, 0]
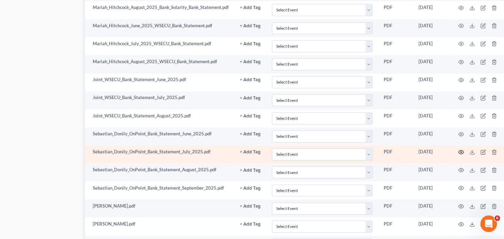
click at [462, 151] on circle "button" at bounding box center [461, 151] width 1 height 1
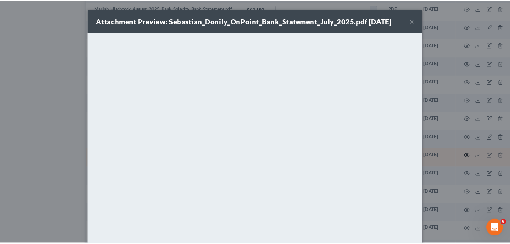
scroll to position [521, 0]
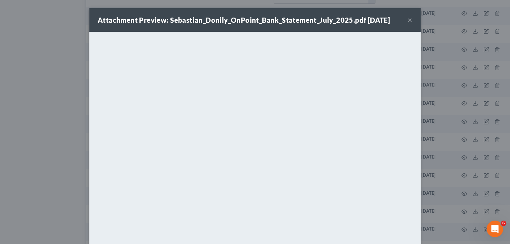
click at [407, 20] on button "×" at bounding box center [409, 20] width 5 height 8
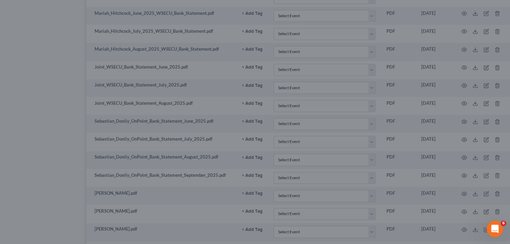
scroll to position [526, 0]
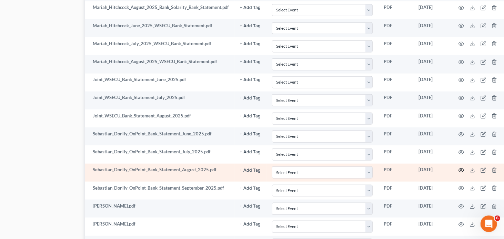
click at [462, 167] on icon "button" at bounding box center [462, 170] width 6 height 6
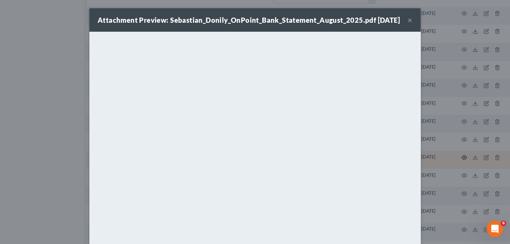
scroll to position [521, 0]
click at [408, 23] on button "×" at bounding box center [409, 20] width 5 height 8
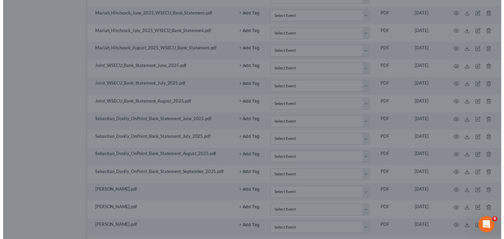
scroll to position [526, 0]
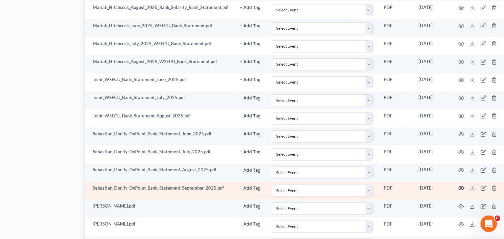
click at [462, 185] on icon "button" at bounding box center [462, 188] width 6 height 6
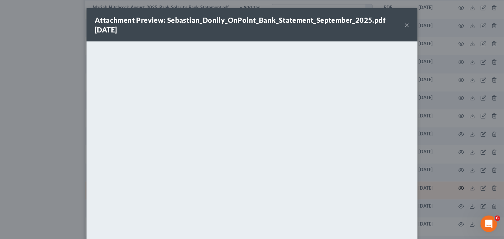
scroll to position [521, 0]
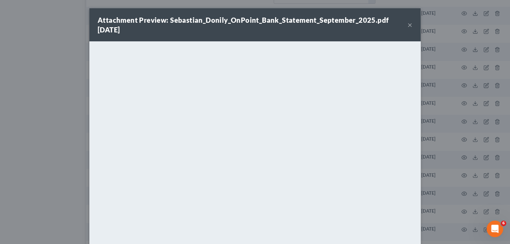
click at [407, 26] on button "×" at bounding box center [409, 25] width 5 height 8
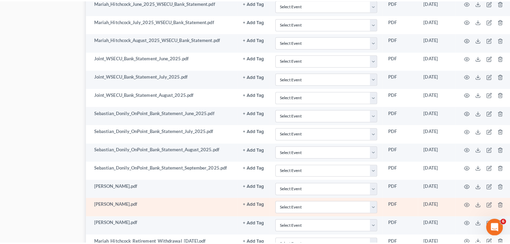
scroll to position [500, 47]
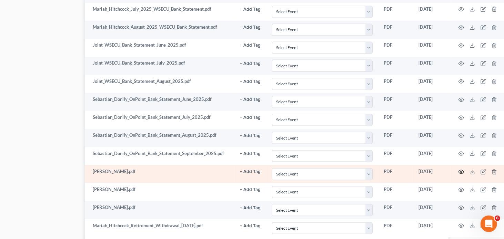
click at [460, 170] on icon "button" at bounding box center [461, 172] width 5 height 4
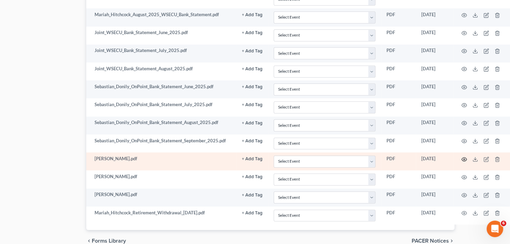
scroll to position [521, 0]
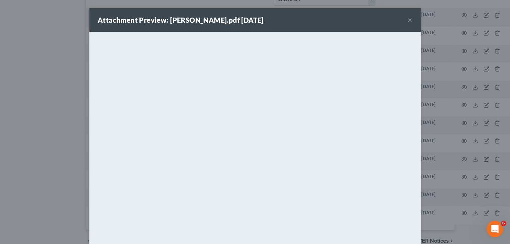
click at [407, 21] on button "×" at bounding box center [409, 20] width 5 height 8
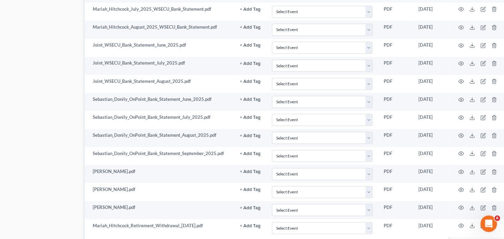
scroll to position [526, 0]
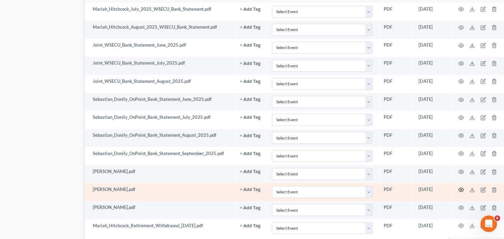
click at [460, 187] on icon "button" at bounding box center [462, 190] width 6 height 6
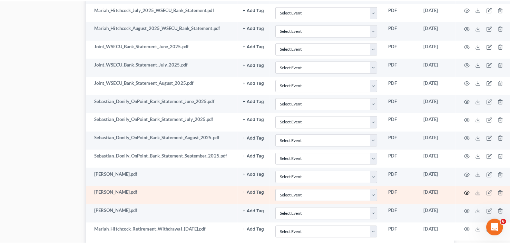
scroll to position [521, 0]
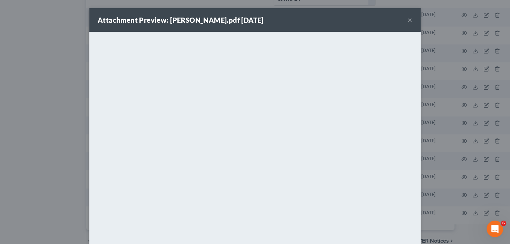
click at [407, 21] on button "×" at bounding box center [409, 20] width 5 height 8
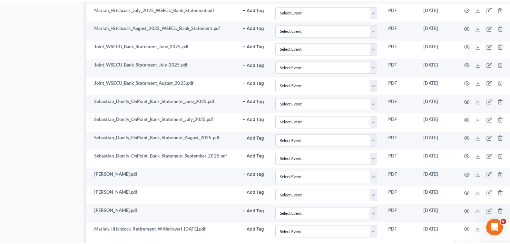
scroll to position [526, 0]
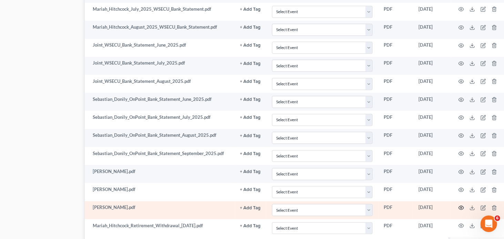
click at [461, 205] on icon "button" at bounding box center [462, 208] width 6 height 6
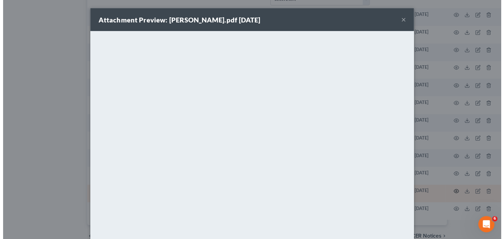
scroll to position [521, 0]
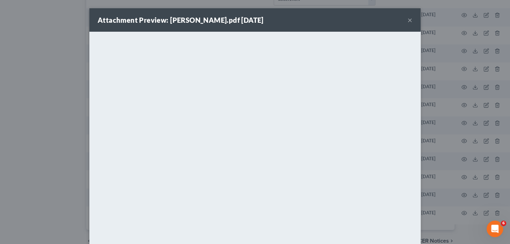
click at [408, 19] on button "×" at bounding box center [409, 20] width 5 height 8
